Goal: Task Accomplishment & Management: Use online tool/utility

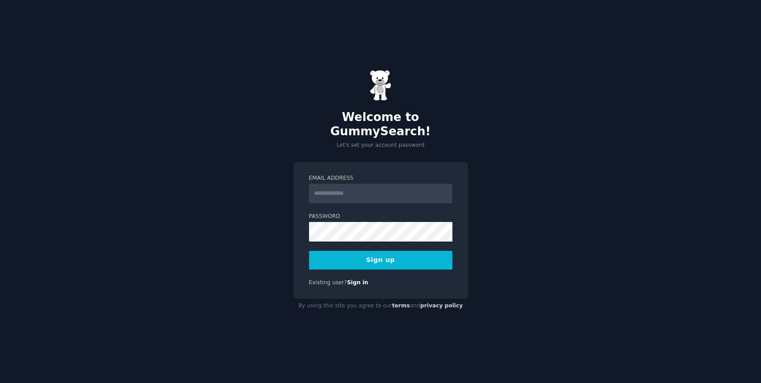
click at [349, 184] on input "Email Address" at bounding box center [380, 194] width 143 height 20
type input "**********"
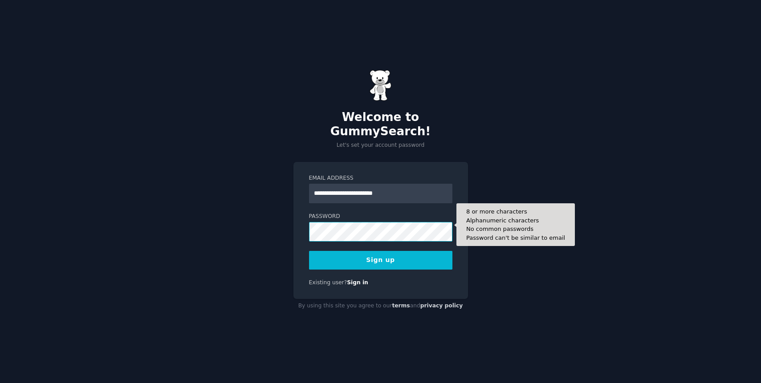
click at [309, 251] on button "Sign up" at bounding box center [380, 260] width 143 height 19
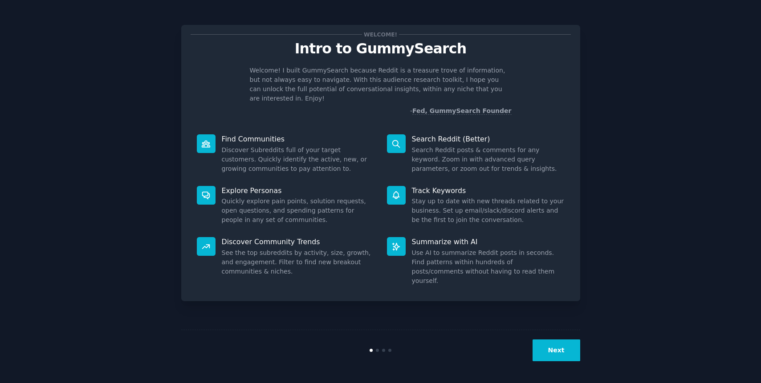
click at [554, 350] on button "Next" at bounding box center [556, 351] width 48 height 22
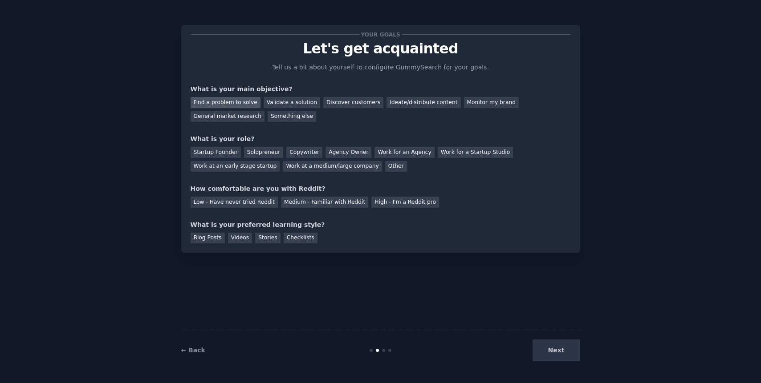
click at [231, 102] on div "Find a problem to solve" at bounding box center [225, 102] width 70 height 11
click at [269, 154] on div "Solopreneur" at bounding box center [263, 152] width 39 height 11
click at [263, 205] on div "Low - Have never tried Reddit" at bounding box center [233, 202] width 87 height 11
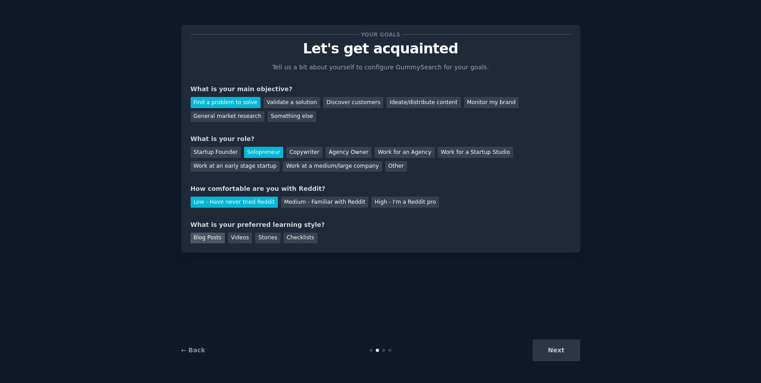
click at [220, 239] on div "Blog Posts" at bounding box center [207, 238] width 34 height 11
click at [546, 355] on button "Next" at bounding box center [556, 351] width 48 height 22
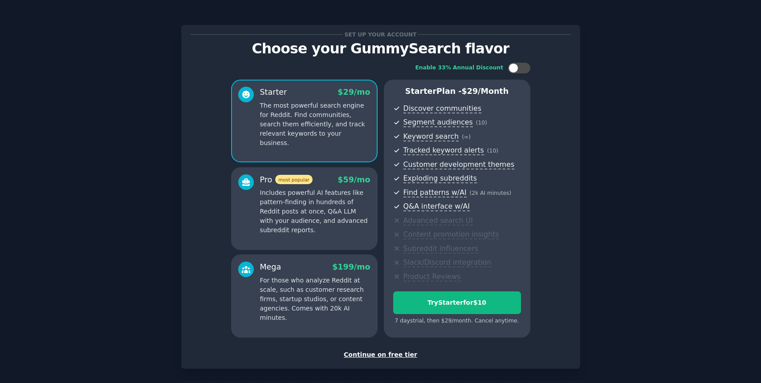
click at [380, 355] on div "Continue on free tier" at bounding box center [380, 354] width 380 height 9
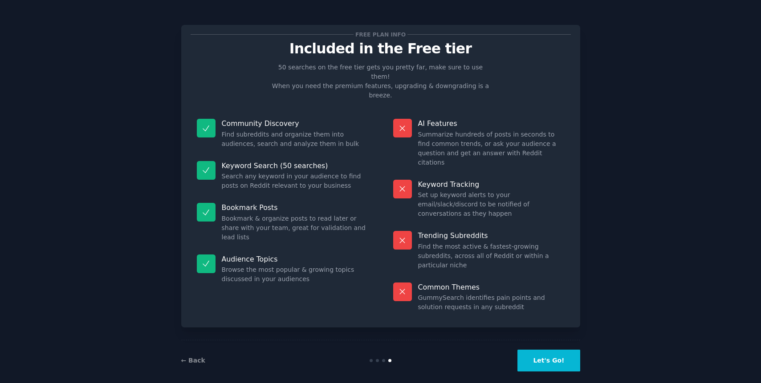
click at [543, 357] on button "Let's Go!" at bounding box center [548, 361] width 62 height 22
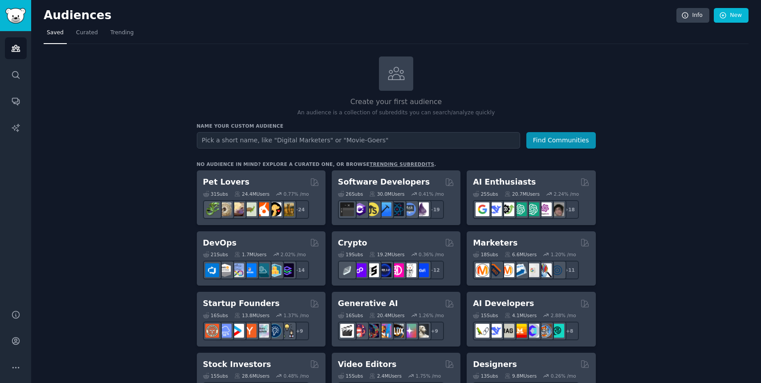
click at [265, 139] on input "text" at bounding box center [358, 140] width 323 height 16
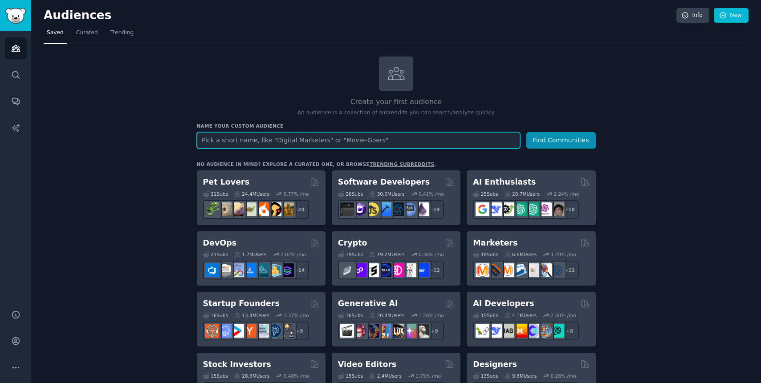
click at [374, 146] on input "text" at bounding box center [358, 140] width 323 height 16
paste input "coffee shop marketing"
type input "coffee shop marketing"
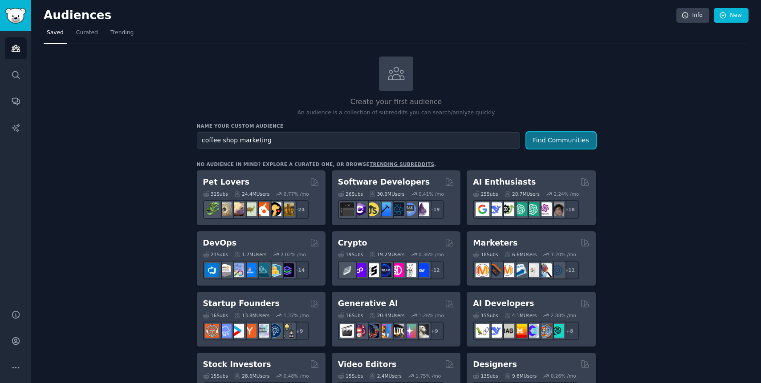
click at [567, 142] on button "Find Communities" at bounding box center [560, 140] width 69 height 16
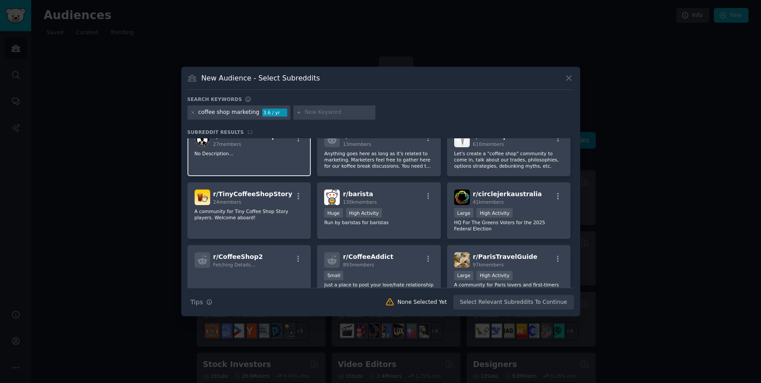
scroll to position [84, 0]
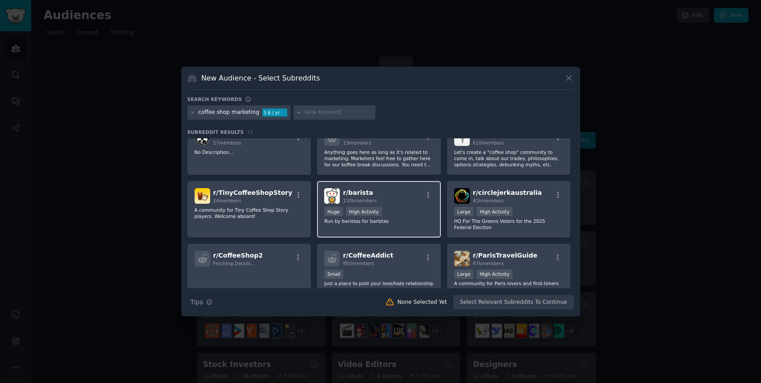
click at [338, 224] on p "Run by baristas for baristas" at bounding box center [378, 221] width 109 height 6
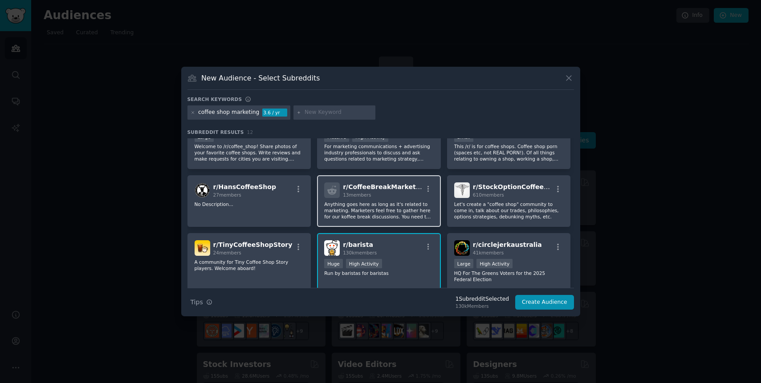
scroll to position [24, 0]
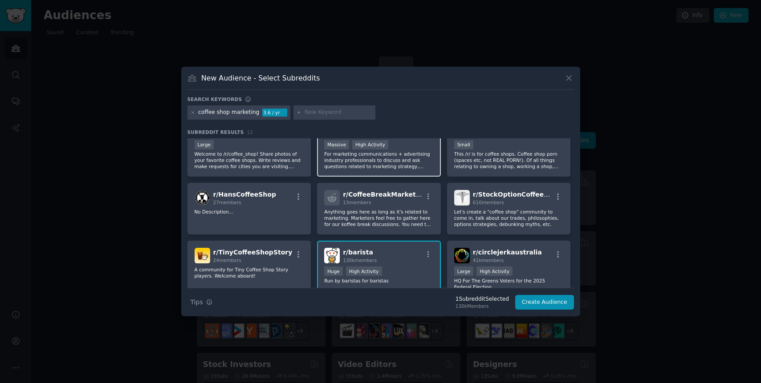
click at [390, 163] on p "For marketing communications + advertising industry professionals to discuss an…" at bounding box center [378, 160] width 109 height 19
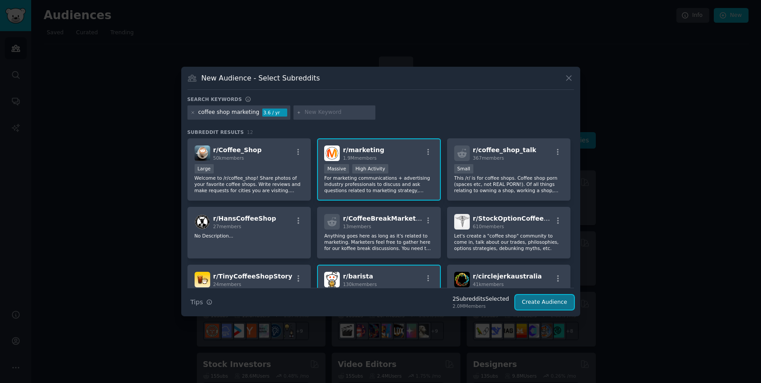
click at [544, 305] on button "Create Audience" at bounding box center [544, 302] width 59 height 15
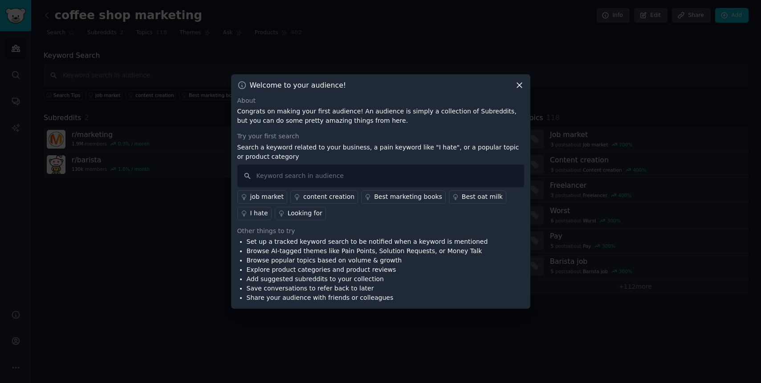
click at [518, 88] on icon at bounding box center [518, 85] width 9 height 9
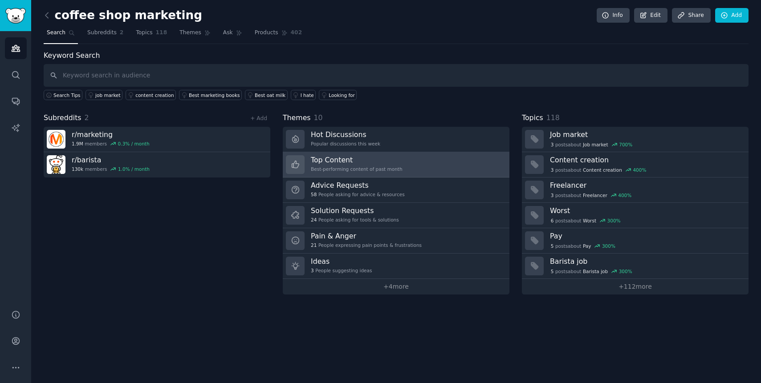
click at [368, 163] on h3 "Top Content" at bounding box center [357, 159] width 92 height 9
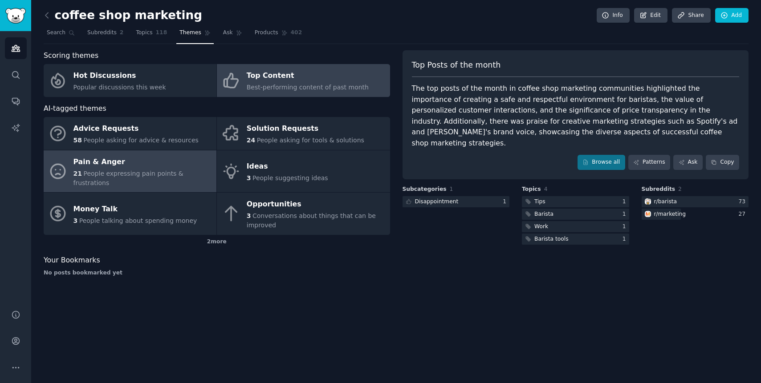
click at [124, 165] on div "Pain & Anger" at bounding box center [142, 162] width 138 height 14
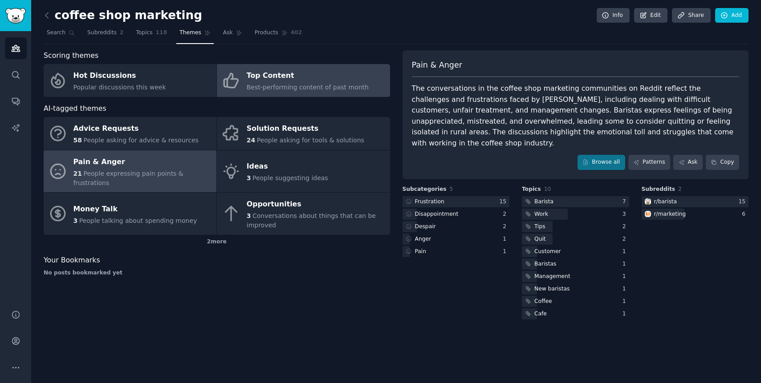
click at [297, 78] on div "Top Content" at bounding box center [308, 76] width 122 height 14
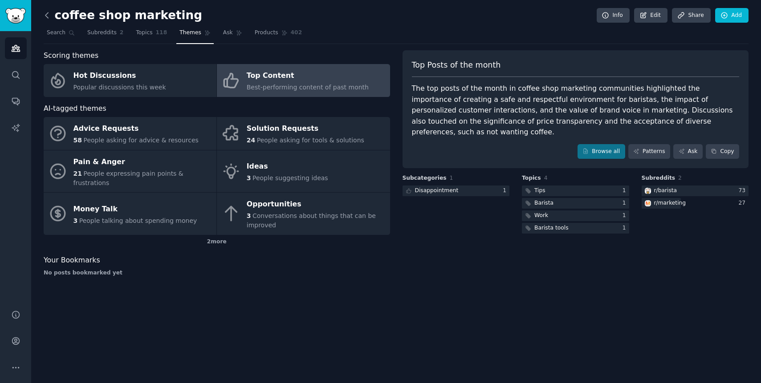
click at [45, 14] on icon at bounding box center [46, 14] width 3 height 5
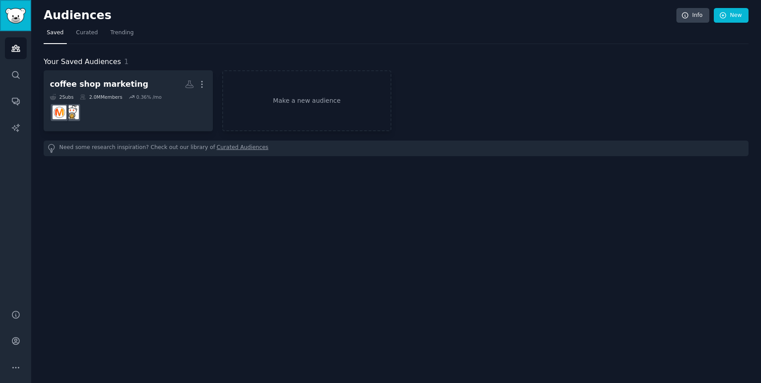
click at [12, 22] on img "Sidebar" at bounding box center [15, 16] width 20 height 16
click at [15, 75] on icon "Sidebar" at bounding box center [15, 74] width 9 height 9
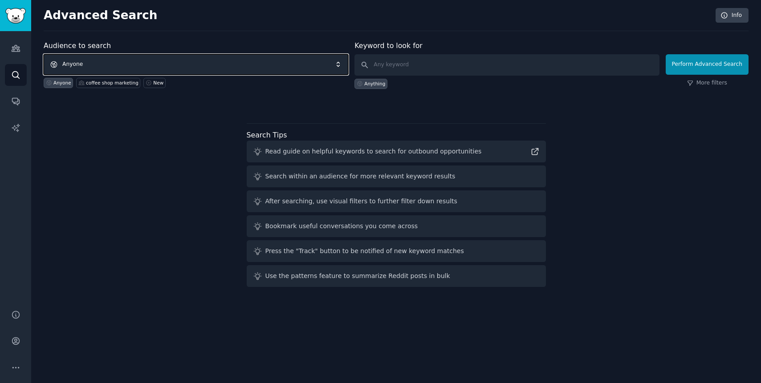
click at [188, 64] on span "Anyone" at bounding box center [196, 64] width 304 height 20
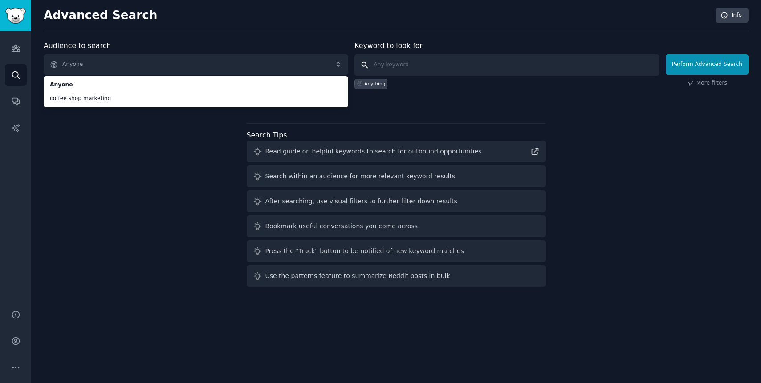
click at [382, 67] on input "text" at bounding box center [506, 64] width 304 height 21
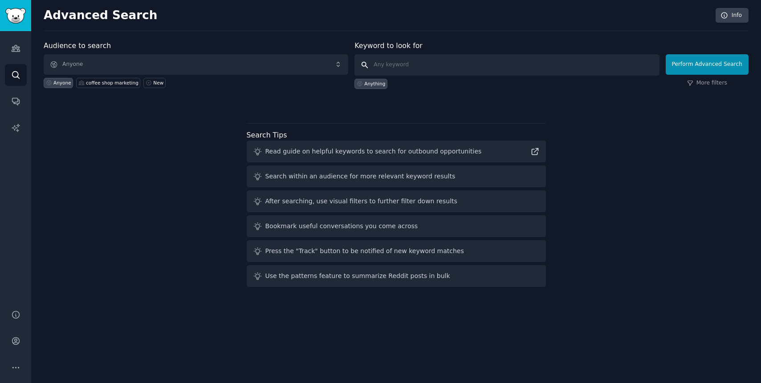
paste input "cafe low visibility"
type input "cafe low visibility"
click at [696, 67] on button "Perform Advanced Search" at bounding box center [706, 64] width 83 height 20
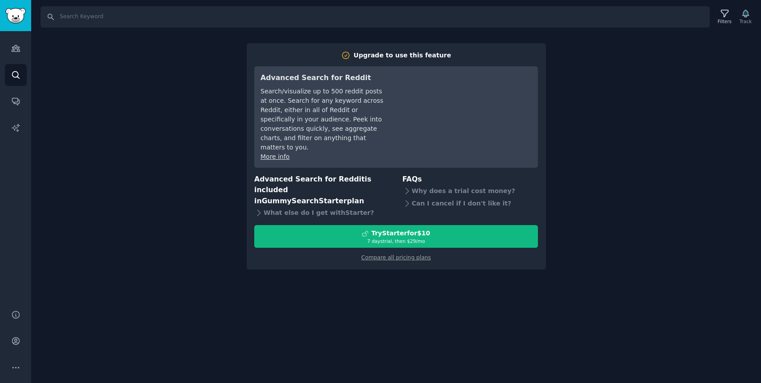
click at [419, 275] on div "Search Filters Track Upgrade to use this feature Advanced Search for Reddit Sea…" at bounding box center [395, 191] width 729 height 383
click at [409, 248] on div "Compare all pricing plans" at bounding box center [396, 255] width 284 height 14
click at [412, 255] on link "Compare all pricing plans" at bounding box center [395, 258] width 69 height 6
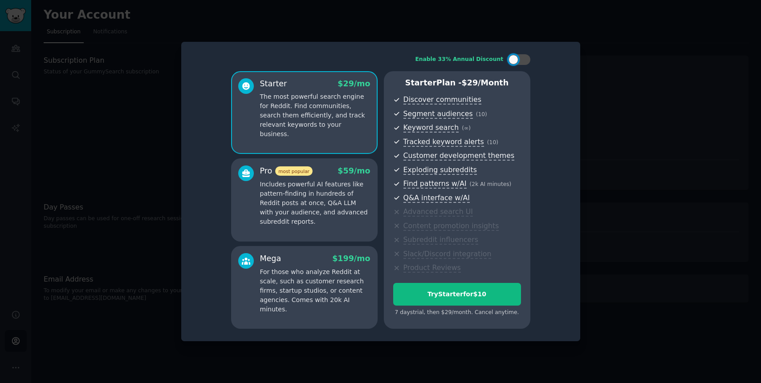
click at [640, 68] on div at bounding box center [380, 191] width 761 height 383
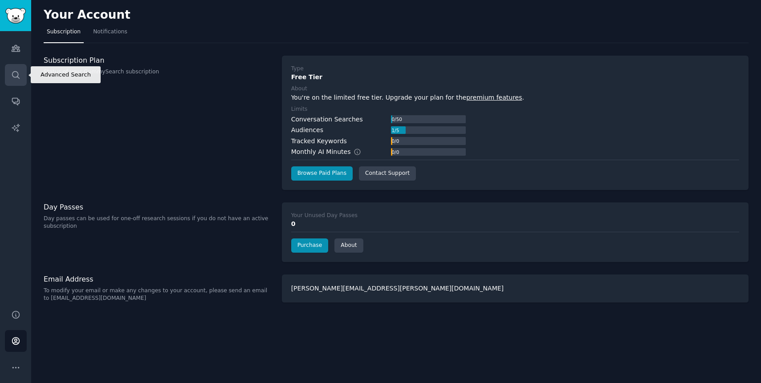
click at [23, 74] on link "Search" at bounding box center [16, 75] width 22 height 22
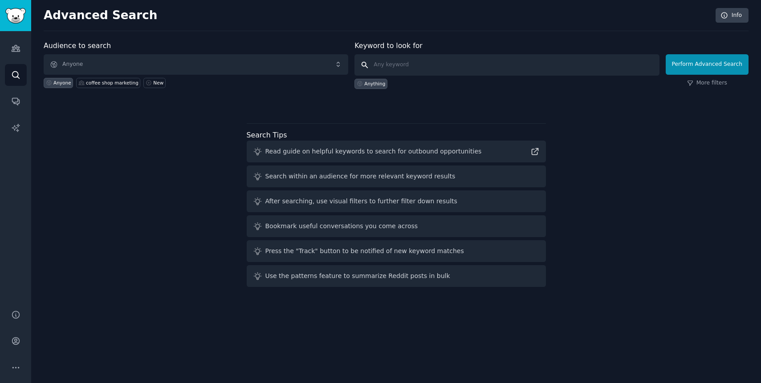
click at [507, 62] on input "text" at bounding box center [506, 64] width 304 height 21
paste input "cafe low visibility"
type input "cafe low visibility"
click at [715, 66] on button "Perform Advanced Search" at bounding box center [706, 64] width 83 height 20
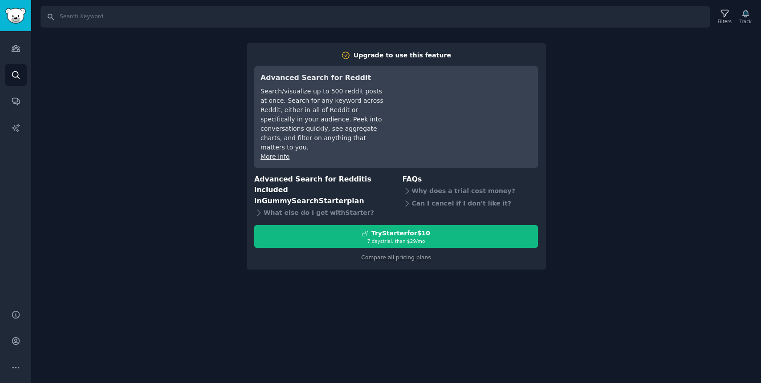
click at [607, 130] on div "Search Filters Track Upgrade to use this feature Advanced Search for Reddit Sea…" at bounding box center [395, 191] width 729 height 383
click at [17, 71] on icon "Sidebar" at bounding box center [15, 74] width 9 height 9
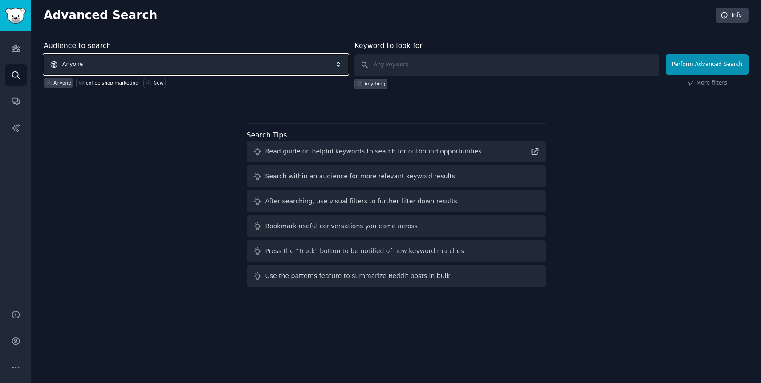
click at [105, 65] on span "Anyone" at bounding box center [196, 64] width 304 height 20
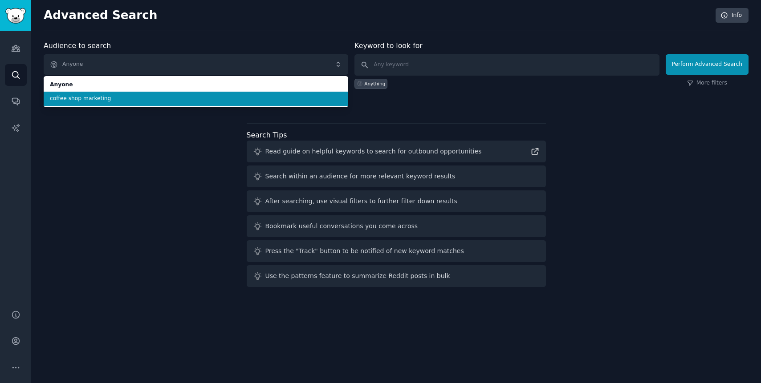
click at [109, 99] on span "coffee shop marketing" at bounding box center [196, 99] width 292 height 8
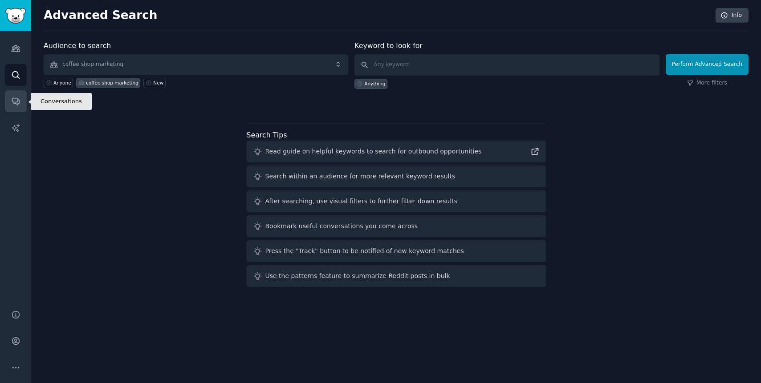
click at [16, 101] on icon "Sidebar" at bounding box center [15, 101] width 9 height 9
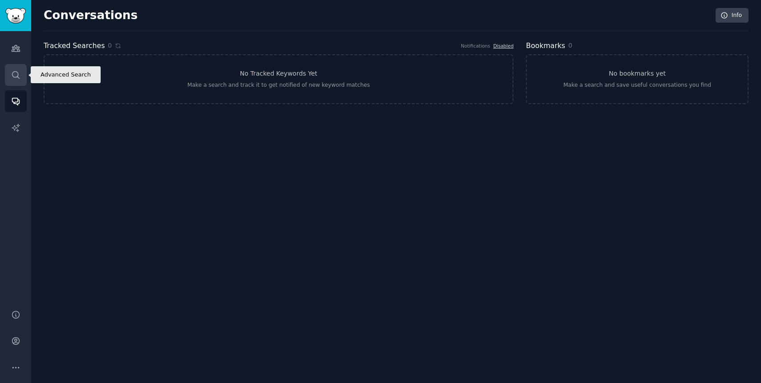
click at [15, 75] on icon "Sidebar" at bounding box center [15, 74] width 9 height 9
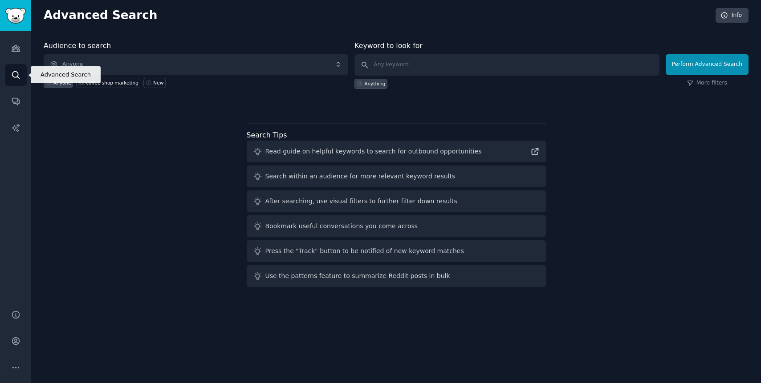
click at [15, 75] on icon "Sidebar" at bounding box center [15, 74] width 9 height 9
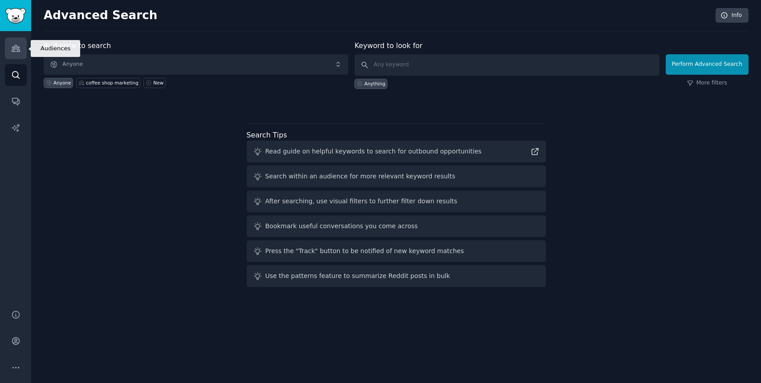
click at [16, 48] on icon "Sidebar" at bounding box center [15, 48] width 9 height 9
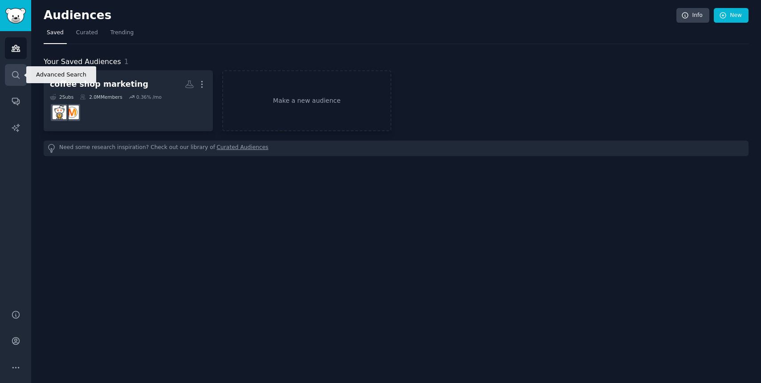
click at [12, 70] on icon "Sidebar" at bounding box center [15, 74] width 9 height 9
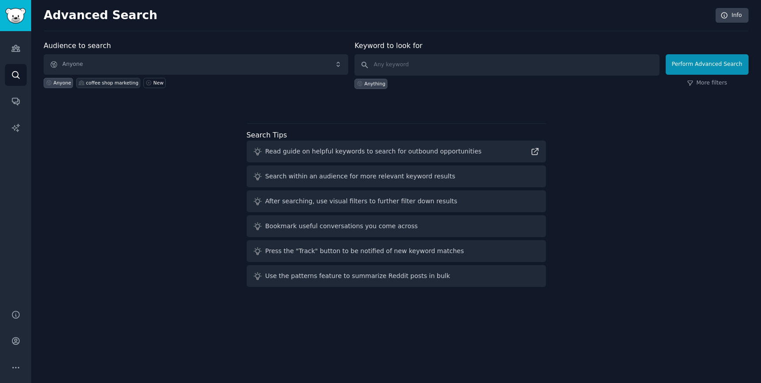
click at [91, 80] on div "coffee shop marketing" at bounding box center [112, 83] width 53 height 6
click at [93, 82] on div "coffee shop marketing" at bounding box center [112, 83] width 53 height 6
click at [93, 85] on div "coffee shop marketing" at bounding box center [112, 83] width 53 height 6
click at [14, 22] on img "Sidebar" at bounding box center [15, 16] width 20 height 16
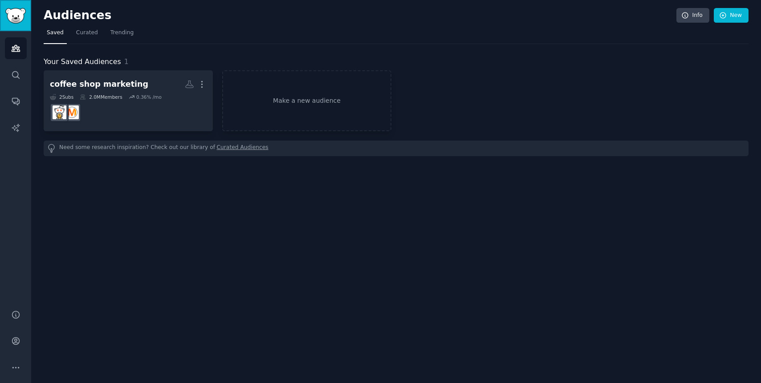
click at [14, 22] on img "Sidebar" at bounding box center [15, 16] width 20 height 16
click at [267, 96] on link "Make a new audience" at bounding box center [306, 100] width 169 height 61
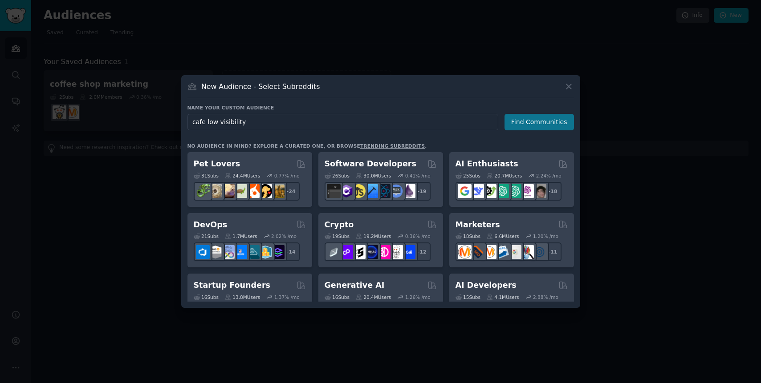
type input "cafe low visibility"
click at [543, 124] on button "Find Communities" at bounding box center [538, 122] width 69 height 16
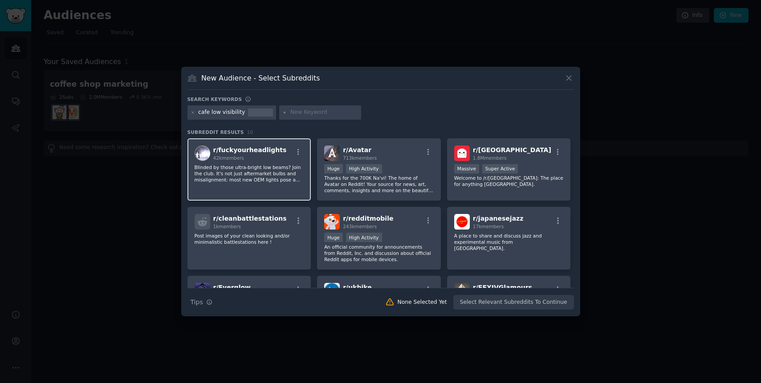
click at [256, 174] on p "Blinded by those ultra-bright low beams? Join the club. It's not just aftermark…" at bounding box center [248, 173] width 109 height 19
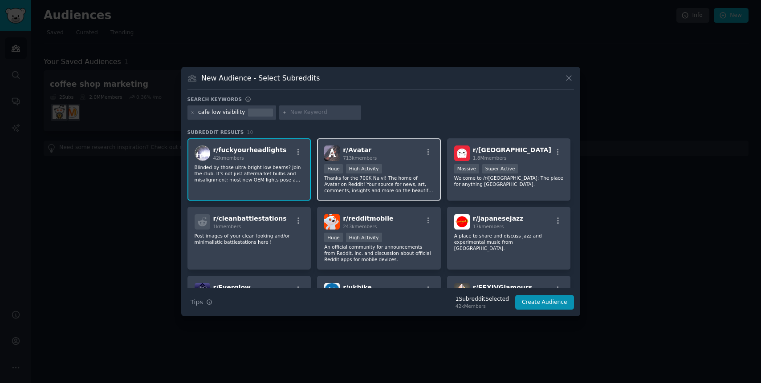
click at [346, 177] on p "Thanks for the 700K Na'vi! The home of Avatar on Reddit! Your source for news, …" at bounding box center [378, 184] width 109 height 19
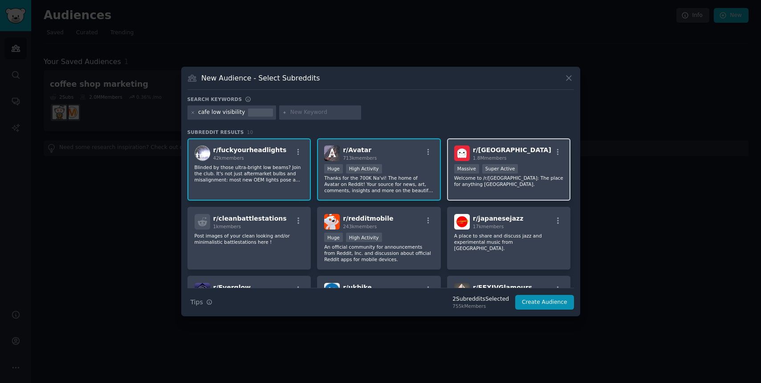
click at [478, 182] on p "Welcome to /r/[GEOGRAPHIC_DATA]: The place for anything [GEOGRAPHIC_DATA]." at bounding box center [508, 181] width 109 height 12
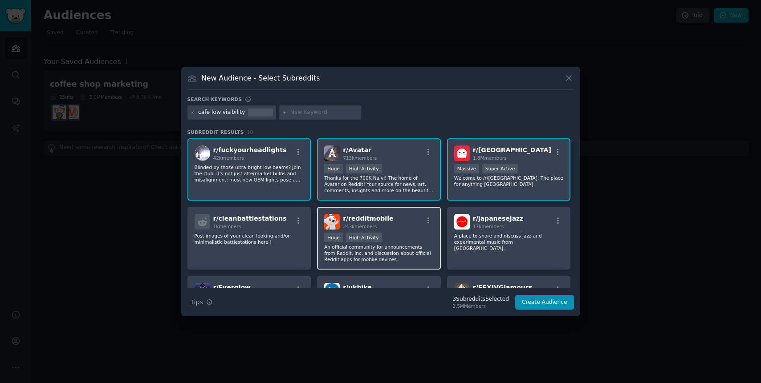
click at [409, 243] on div ">= 80th percentile for submissions / day Huge High Activity" at bounding box center [378, 238] width 109 height 11
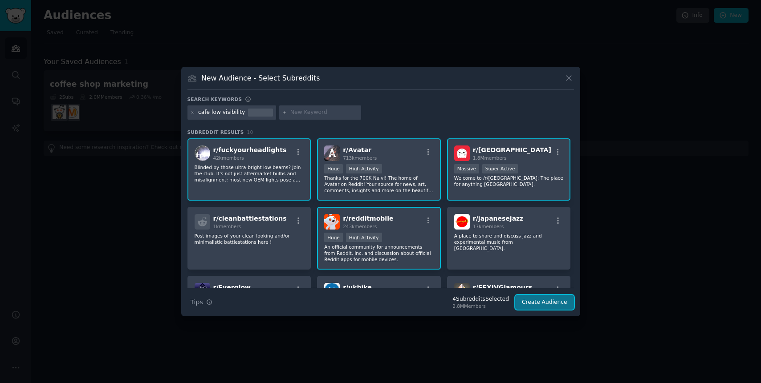
click at [524, 304] on button "Create Audience" at bounding box center [544, 302] width 59 height 15
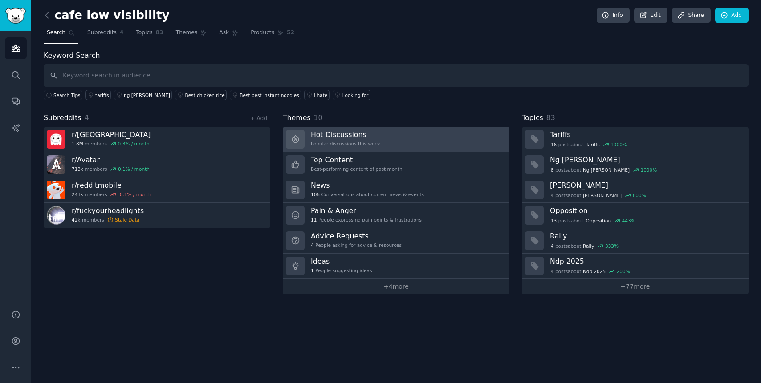
click at [386, 147] on link "Hot Discussions Popular discussions this week" at bounding box center [396, 139] width 227 height 25
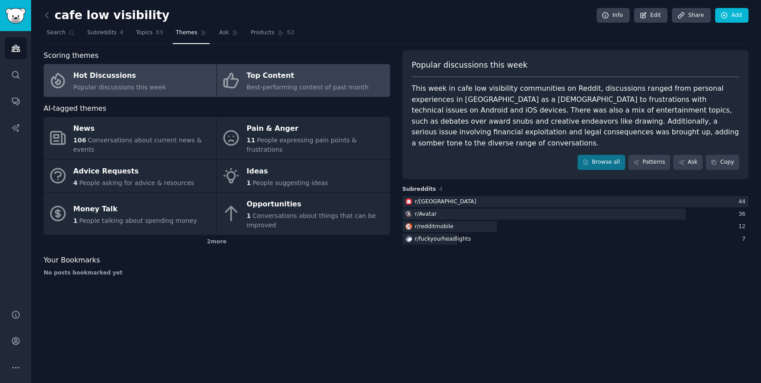
click at [280, 90] on span "Best-performing content of past month" at bounding box center [308, 87] width 122 height 7
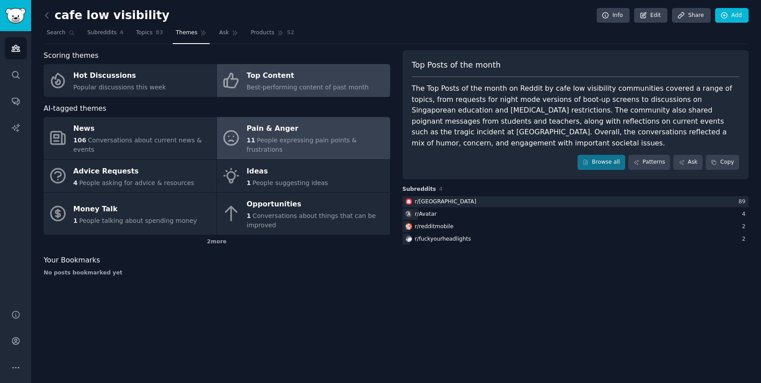
click at [267, 139] on span "People expressing pain points & frustrations" at bounding box center [302, 145] width 110 height 16
